Goal: Task Accomplishment & Management: Manage account settings

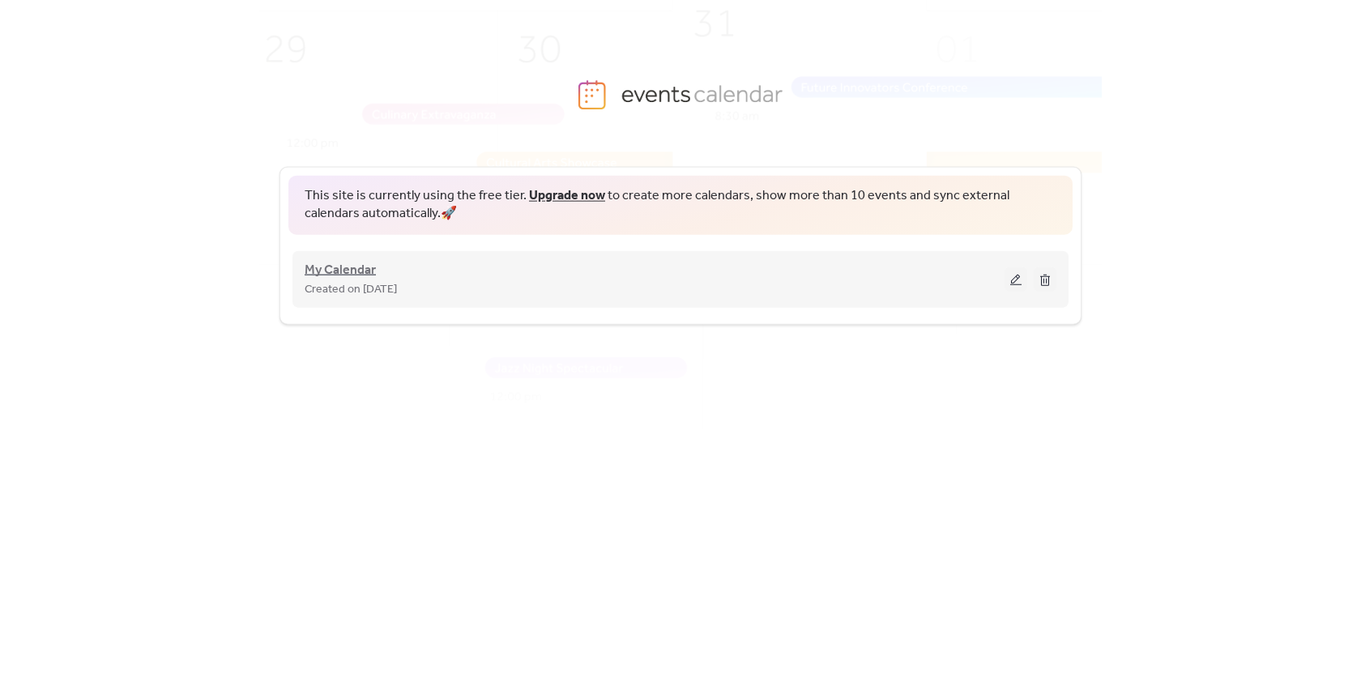
click at [338, 275] on span "My Calendar" at bounding box center [340, 269] width 71 height 19
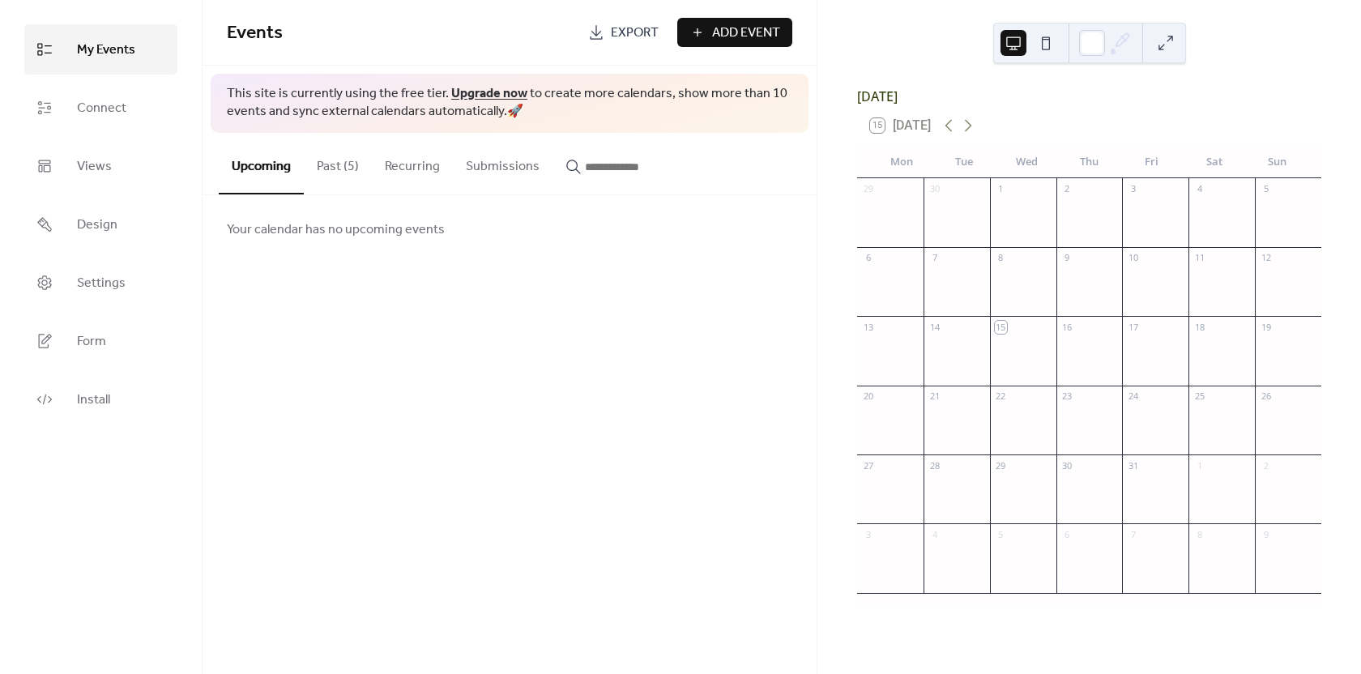
click at [330, 155] on button "Past (5)" at bounding box center [338, 163] width 68 height 60
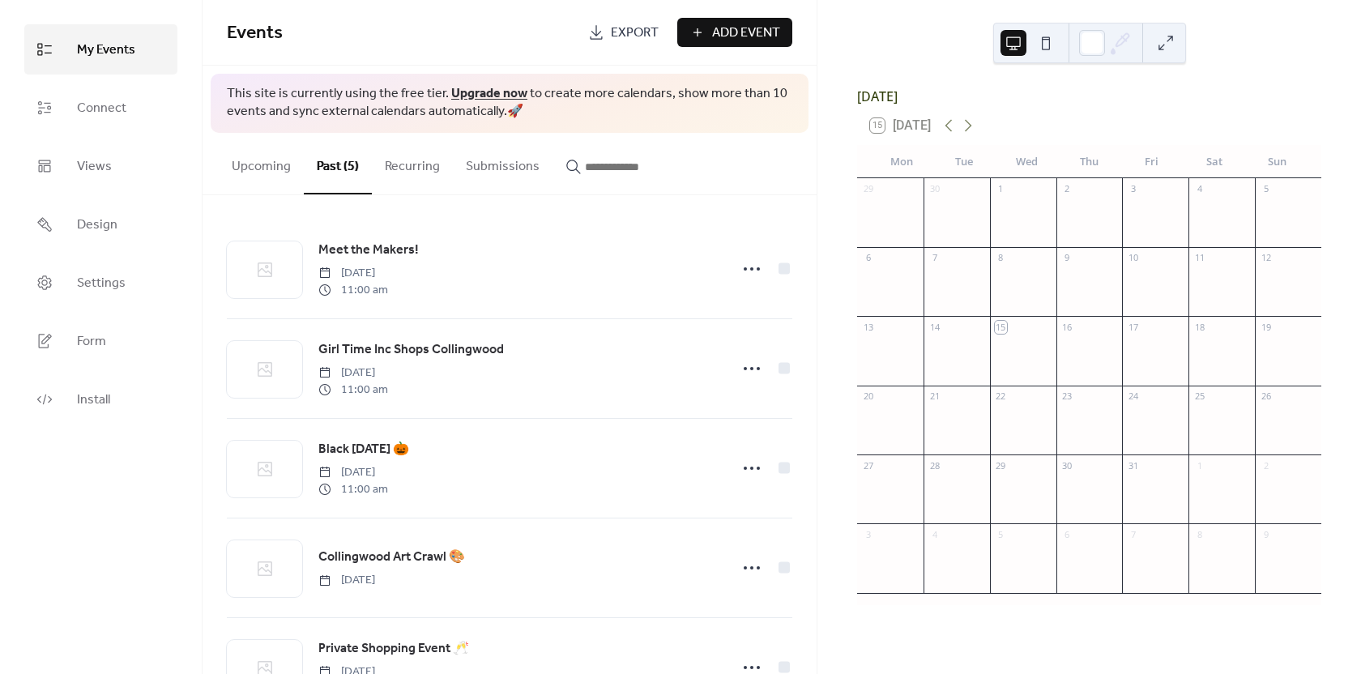
click at [259, 159] on button "Upcoming" at bounding box center [261, 163] width 85 height 60
